Goal: Understand process/instructions: Learn how to perform a task or action

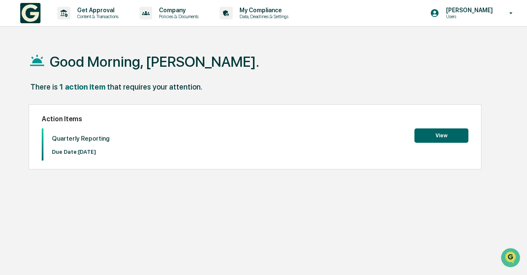
click at [443, 134] on button "View" at bounding box center [442, 135] width 54 height 14
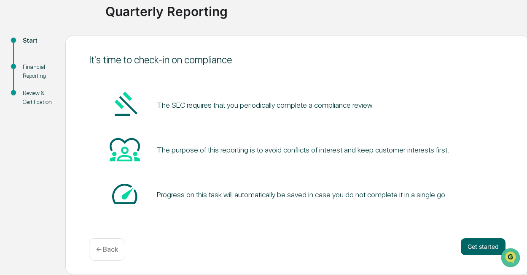
scroll to position [65, 0]
click at [475, 249] on button "Get started" at bounding box center [483, 246] width 45 height 17
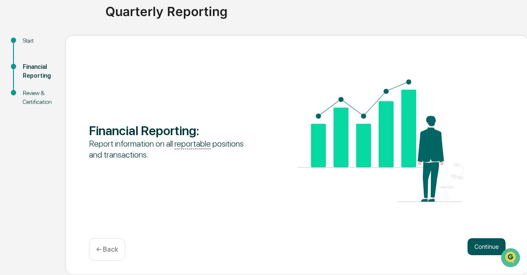
click at [488, 247] on button "Continue" at bounding box center [487, 246] width 38 height 17
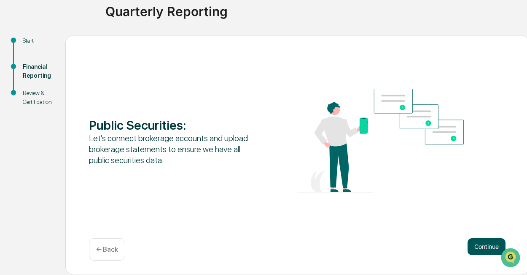
click at [483, 246] on button "Continue" at bounding box center [487, 246] width 38 height 17
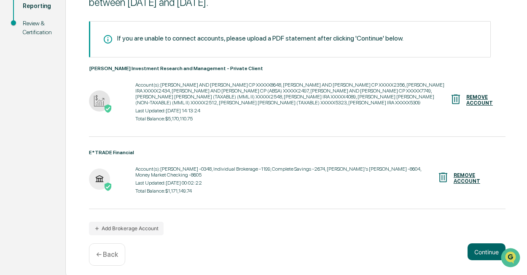
scroll to position [135, 0]
click at [478, 247] on button "Continue" at bounding box center [487, 251] width 38 height 17
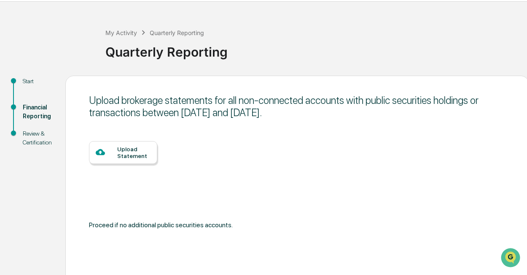
scroll to position [51, 0]
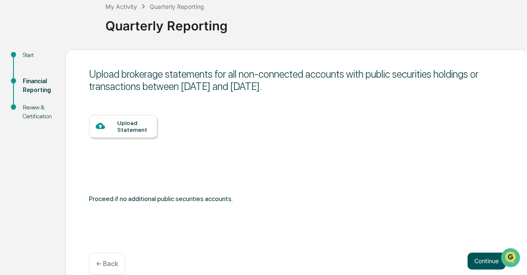
click at [485, 261] on button "Continue" at bounding box center [487, 260] width 38 height 17
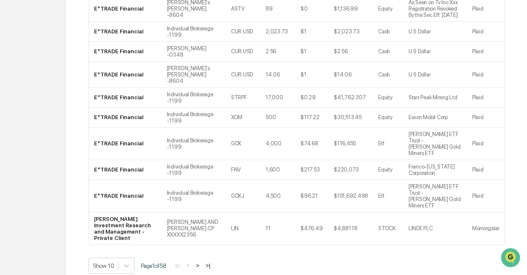
scroll to position [200, 0]
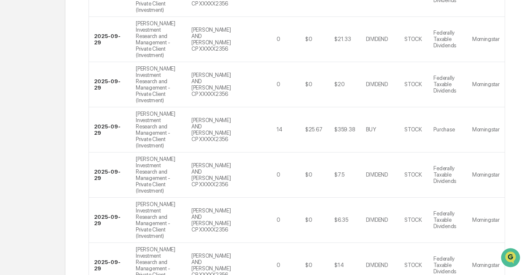
scroll to position [263, 0]
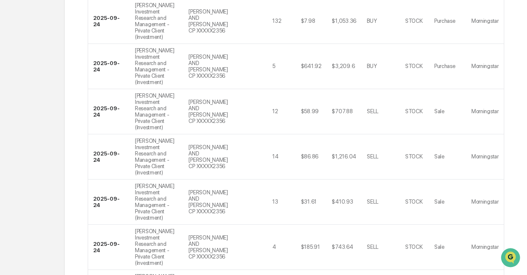
scroll to position [326, 1]
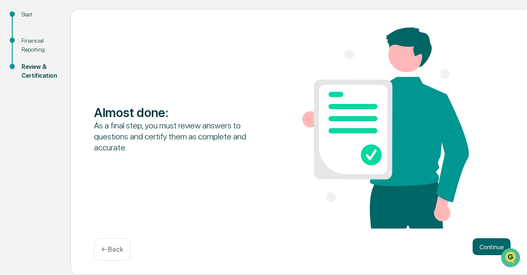
scroll to position [92, 1]
click at [483, 249] on button "Continue" at bounding box center [492, 246] width 38 height 17
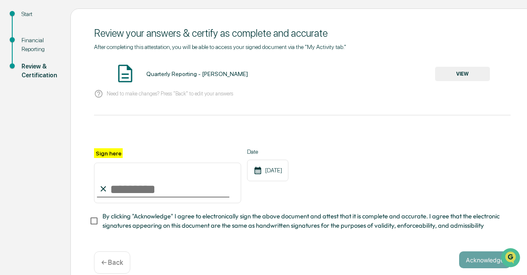
click at [460, 73] on button "VIEW" at bounding box center [462, 74] width 55 height 14
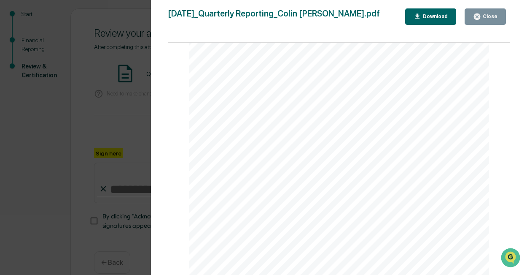
scroll to position [299, 0]
